Goal: Transaction & Acquisition: Purchase product/service

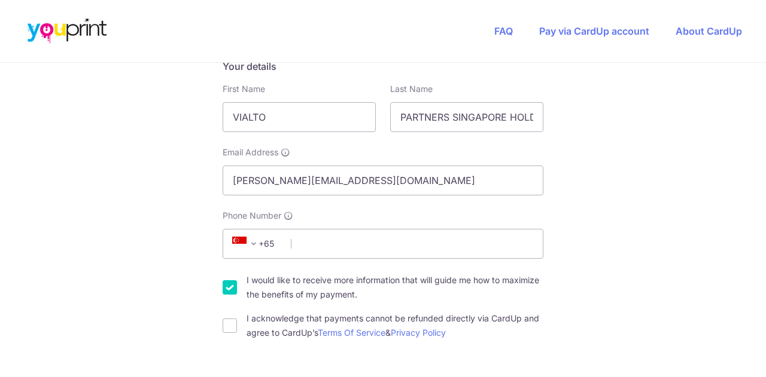
scroll to position [299, 0]
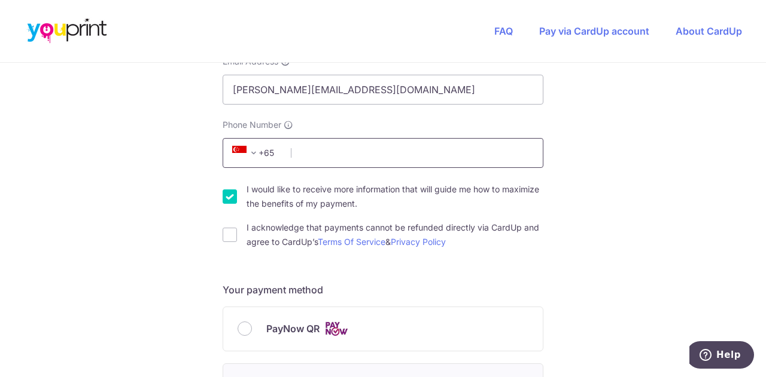
click at [310, 156] on input "Phone Number" at bounding box center [383, 153] width 321 height 30
type input "87290345"
type input "018916"
type input "[STREET_ADDRESS]"
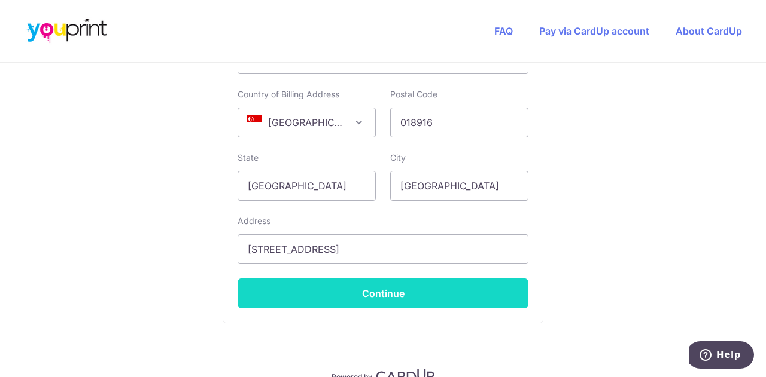
scroll to position [850, 0]
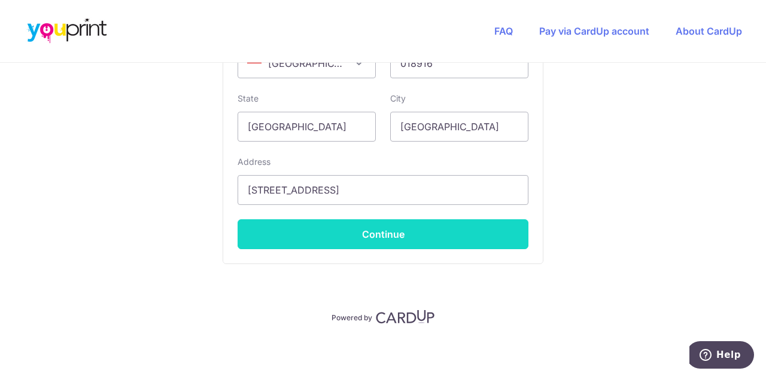
click at [388, 242] on button "Continue" at bounding box center [383, 235] width 291 height 30
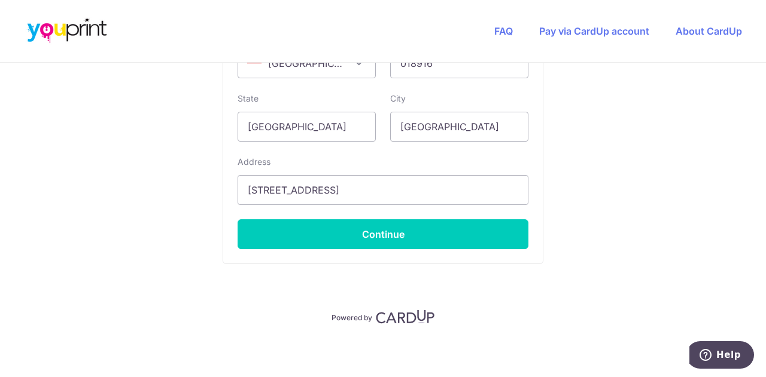
scroll to position [567, 0]
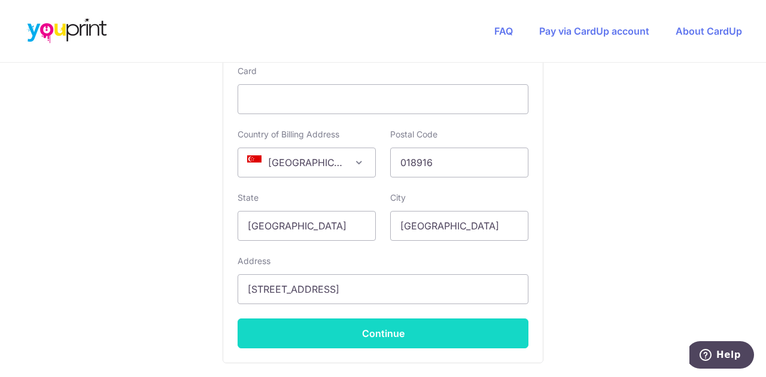
click at [343, 332] on button "Continue" at bounding box center [383, 334] width 291 height 30
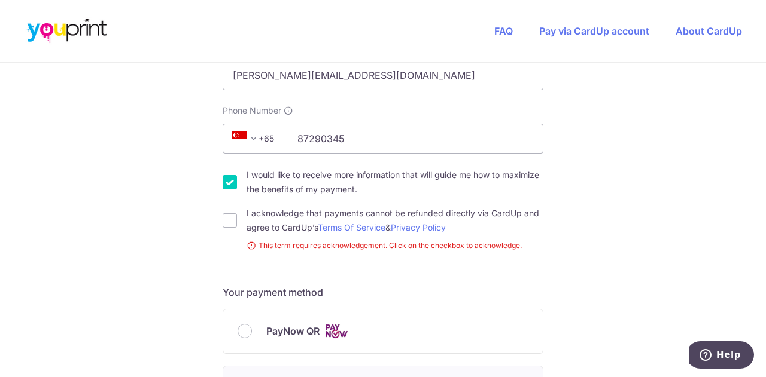
click at [230, 227] on div "I acknowledge that payments cannot be refunded directly via CardUp and agree to…" at bounding box center [383, 220] width 321 height 29
click at [227, 221] on input "I acknowledge that payments cannot be refunded directly via CardUp and agree to…" at bounding box center [230, 221] width 14 height 14
checkbox input "true"
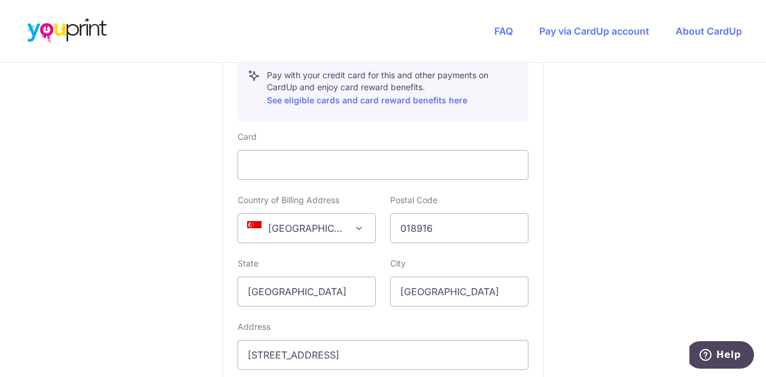
scroll to position [613, 0]
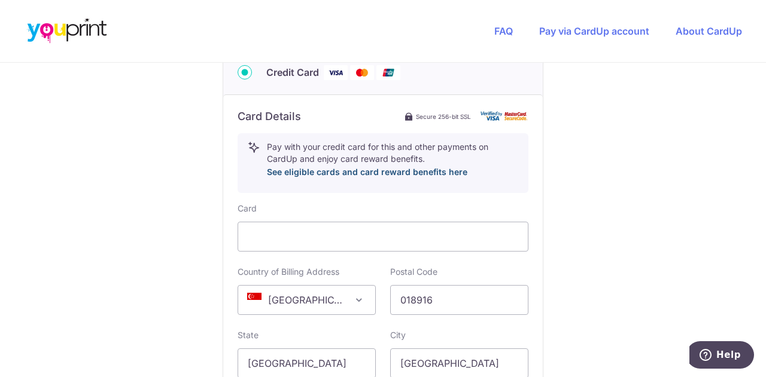
click at [341, 171] on link "See eligible cards and card reward benefits here" at bounding box center [367, 172] width 200 height 10
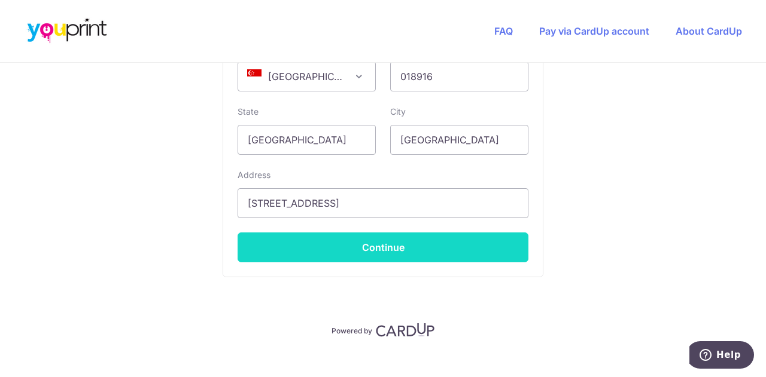
scroll to position [850, 0]
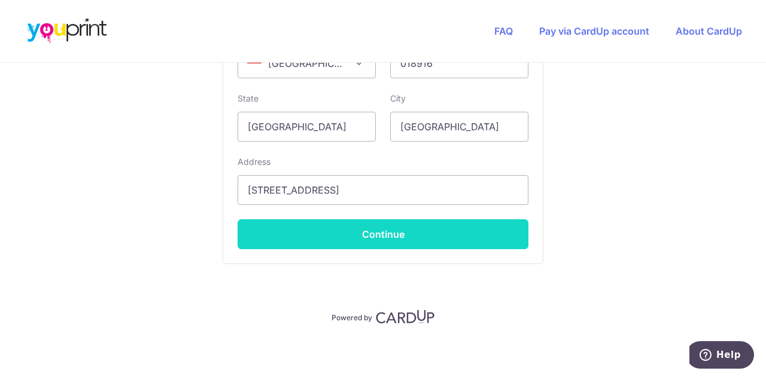
click at [397, 233] on button "Continue" at bounding box center [383, 235] width 291 height 30
type input "**** 4630"
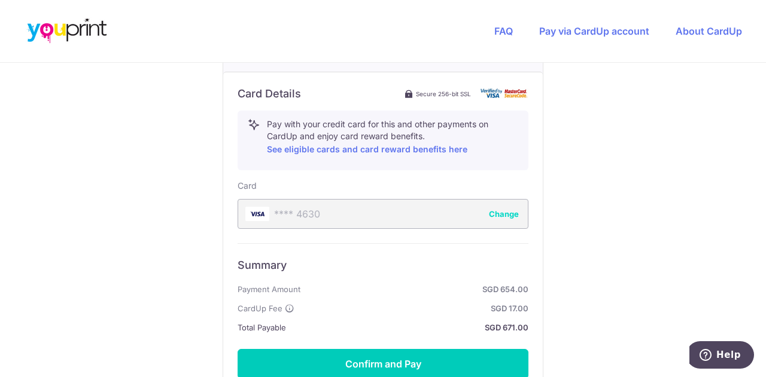
scroll to position [665, 0]
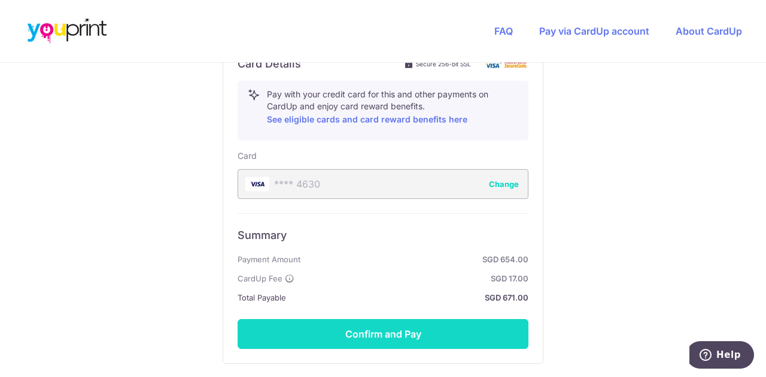
click at [377, 334] on button "Confirm and Pay" at bounding box center [383, 334] width 291 height 30
